Goal: Check status: Check status

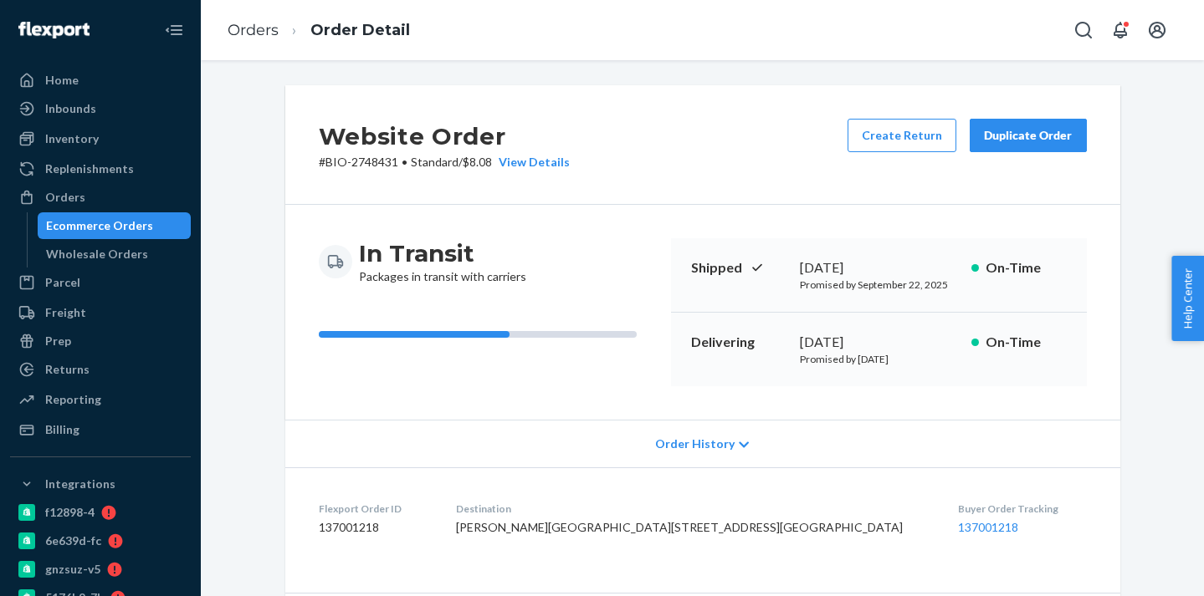
click at [152, 236] on div "Ecommerce Orders" at bounding box center [114, 225] width 151 height 23
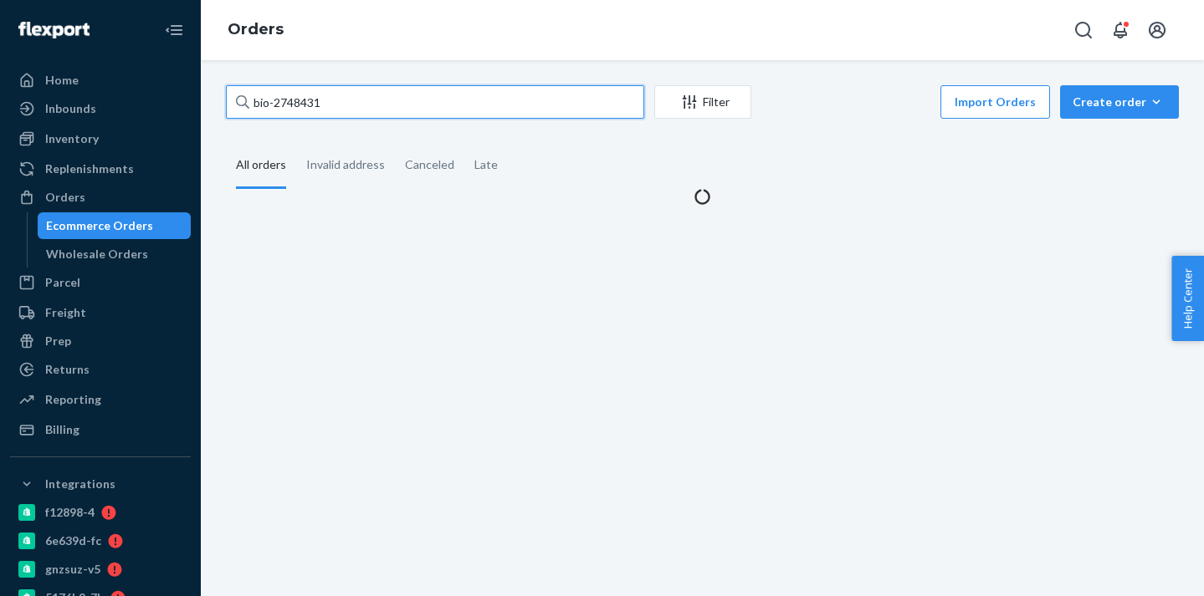
click at [304, 108] on input "bio-2748431" at bounding box center [435, 101] width 418 height 33
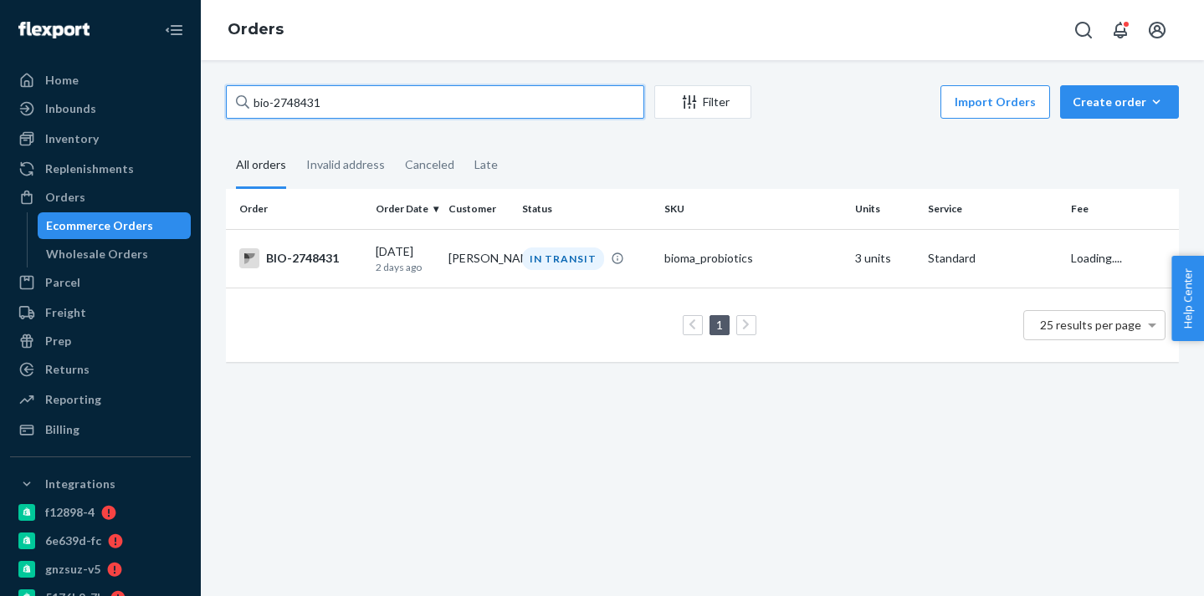
click at [304, 108] on input "bio-2748431" at bounding box center [435, 101] width 418 height 33
paste input "645763"
type input "bio-2645763"
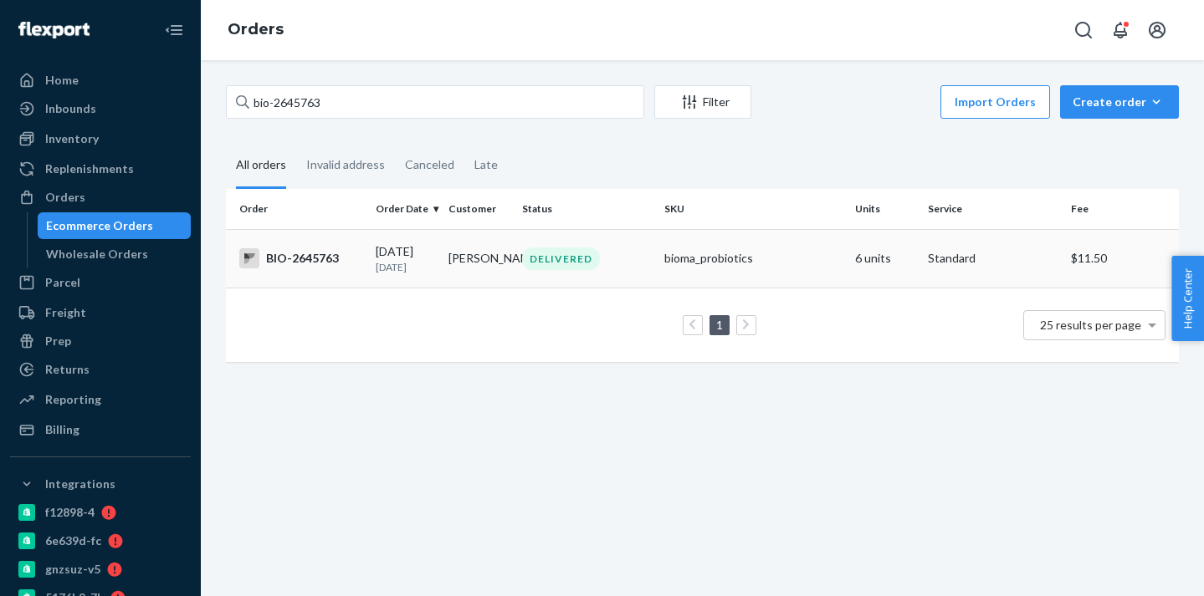
click at [497, 242] on td "[PERSON_NAME]" at bounding box center [478, 258] width 73 height 59
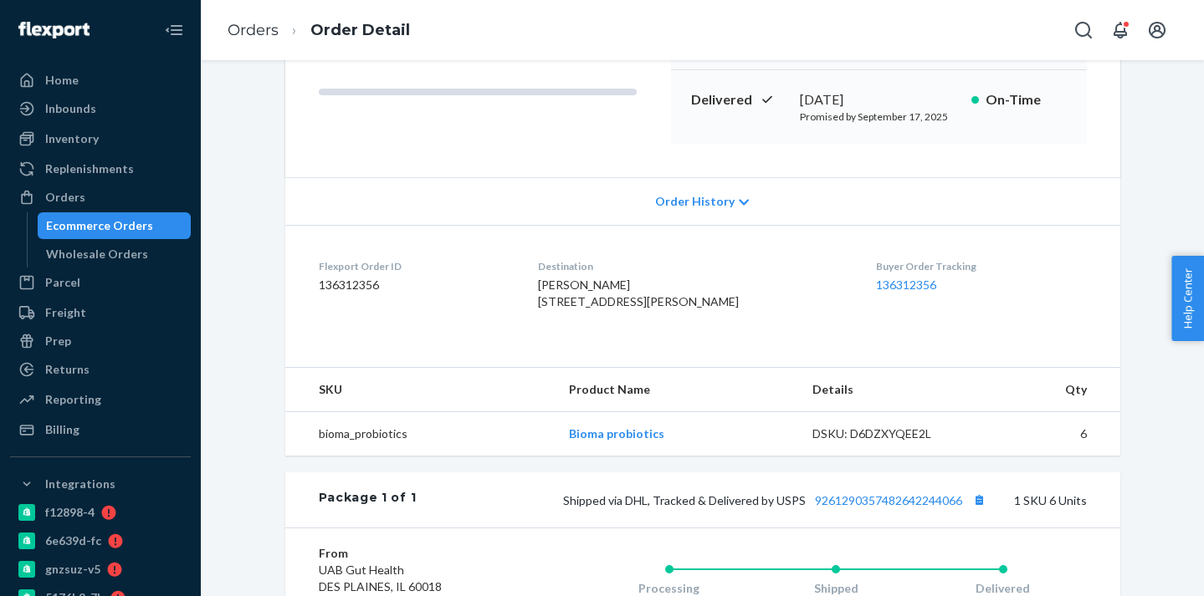
scroll to position [546, 0]
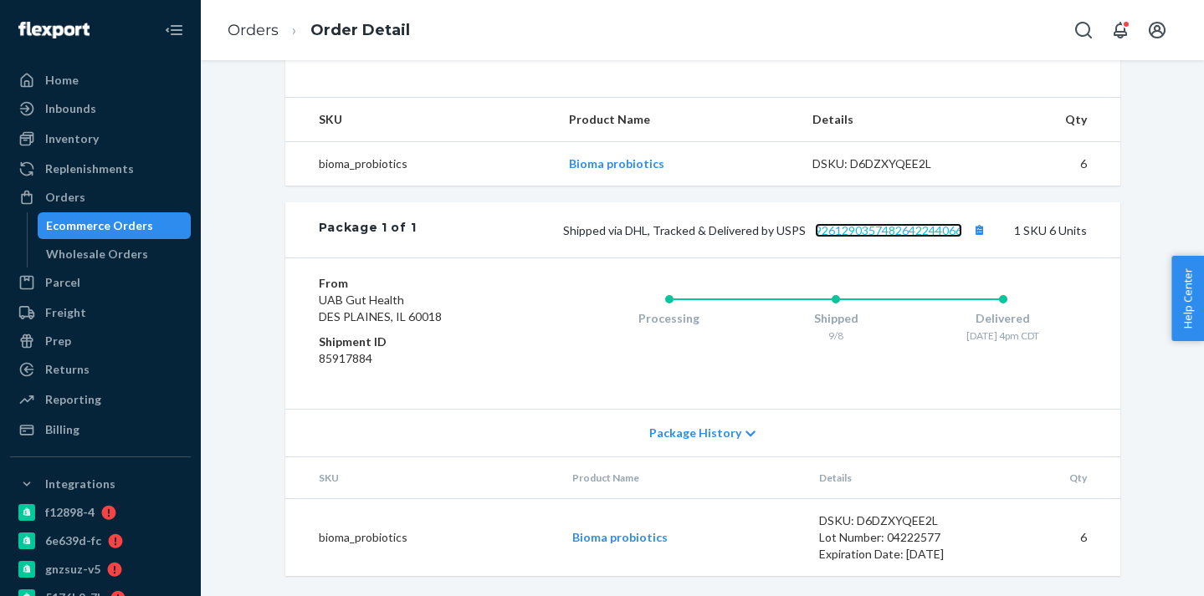
click at [918, 231] on link "9261290357482642244066" at bounding box center [888, 230] width 147 height 14
